Goal: Navigation & Orientation: Find specific page/section

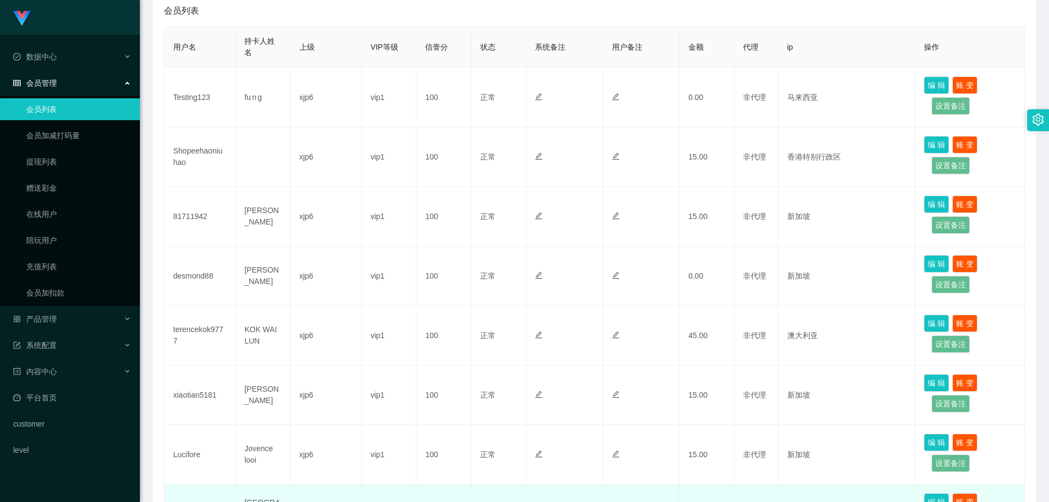
scroll to position [219, 0]
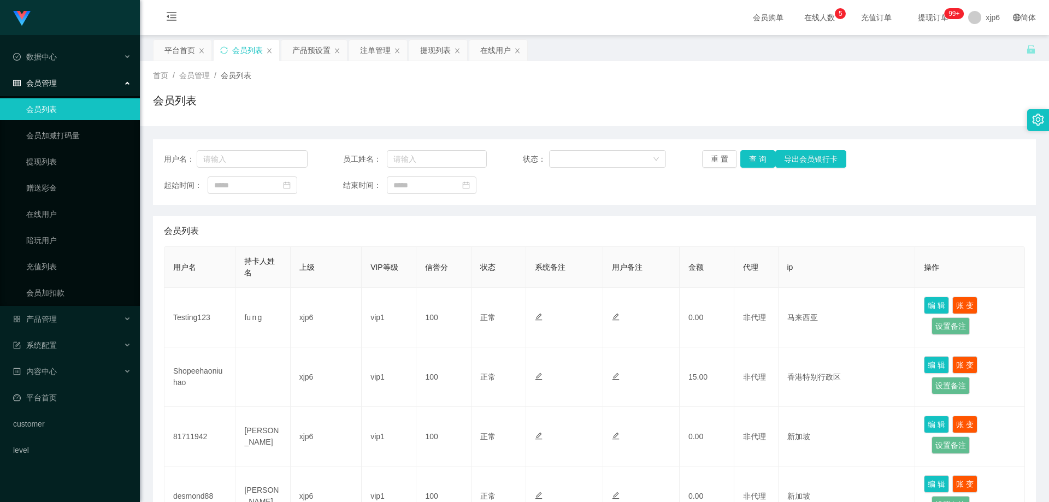
scroll to position [383, 0]
